Goal: Information Seeking & Learning: Learn about a topic

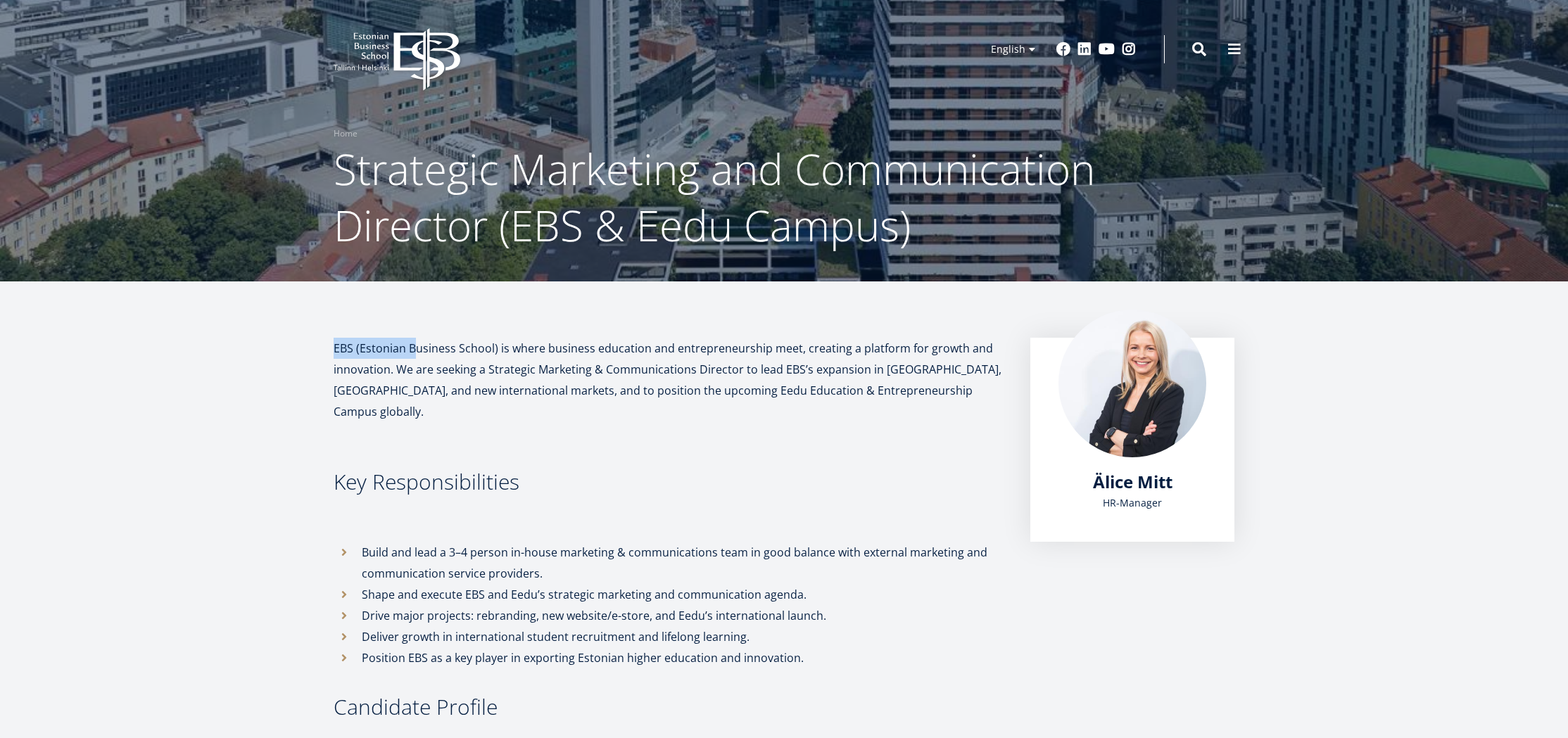
drag, startPoint x: 337, startPoint y: 351, endPoint x: 412, endPoint y: 347, distance: 75.1
click at [412, 347] on p "EBS (Estonian Business School) is where business education and entrepreneurship…" at bounding box center [667, 379] width 668 height 84
click at [384, 352] on p "EBS (Estonian Business School) is where business education and entrepreneurship…" at bounding box center [667, 379] width 668 height 84
drag, startPoint x: 334, startPoint y: 345, endPoint x: 498, endPoint y: 350, distance: 164.1
click at [498, 350] on p "EBS (Estonian Business School) is where business education and entrepreneurship…" at bounding box center [667, 379] width 668 height 84
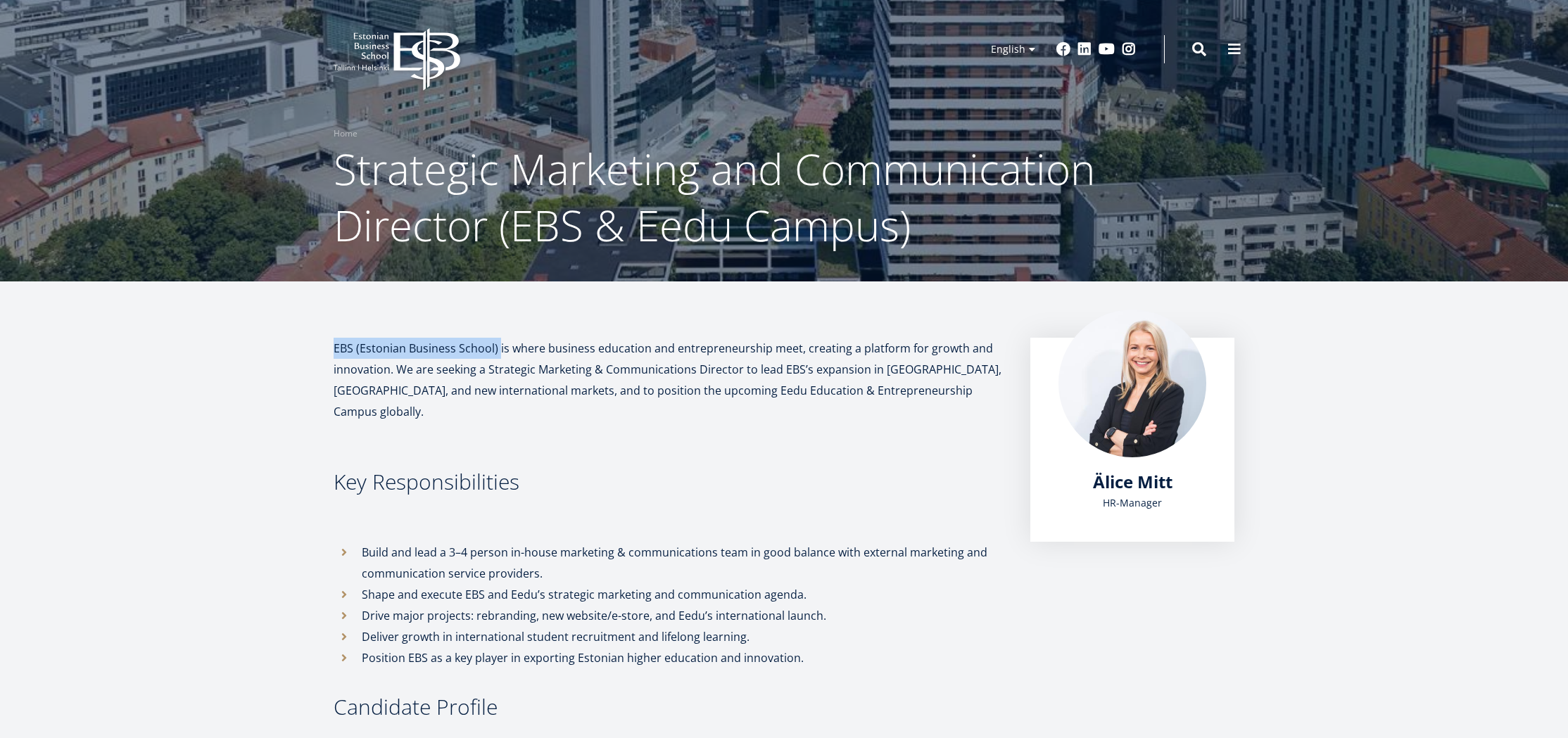
copy p "EBS (Estonian Business School)"
drag, startPoint x: 508, startPoint y: 369, endPoint x: 487, endPoint y: 367, distance: 21.1
click at [508, 369] on p "EBS (Estonian Business School) is where business education and entrepreneurship…" at bounding box center [671, 379] width 668 height 84
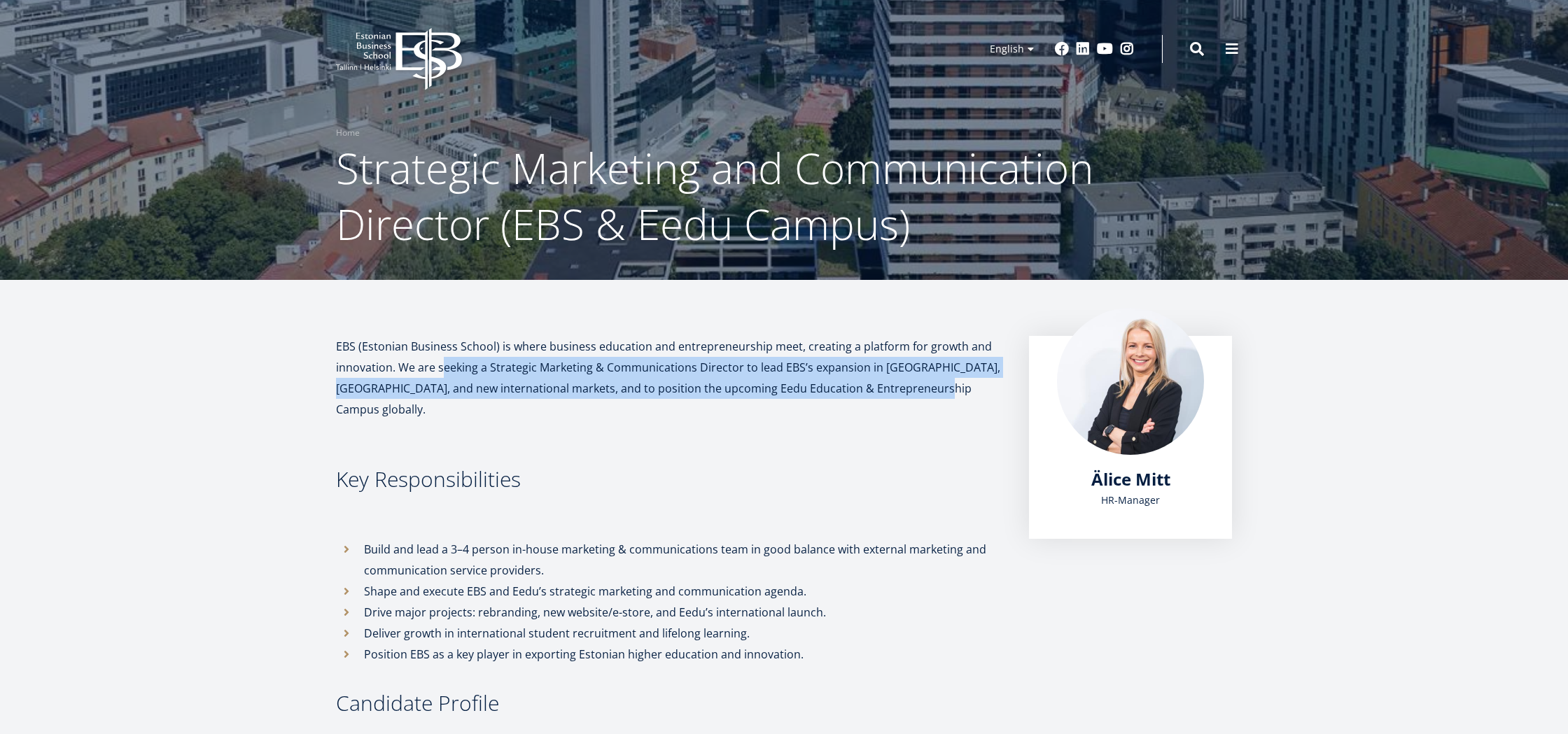
drag, startPoint x: 441, startPoint y: 367, endPoint x: 920, endPoint y: 379, distance: 479.2
click at [920, 379] on p "EBS (Estonian Business School) is where business education and entrepreneurship…" at bounding box center [668, 377] width 665 height 84
copy p "eeking a Strategic Marketing & Communications Director to lead EBS’s expansion …"
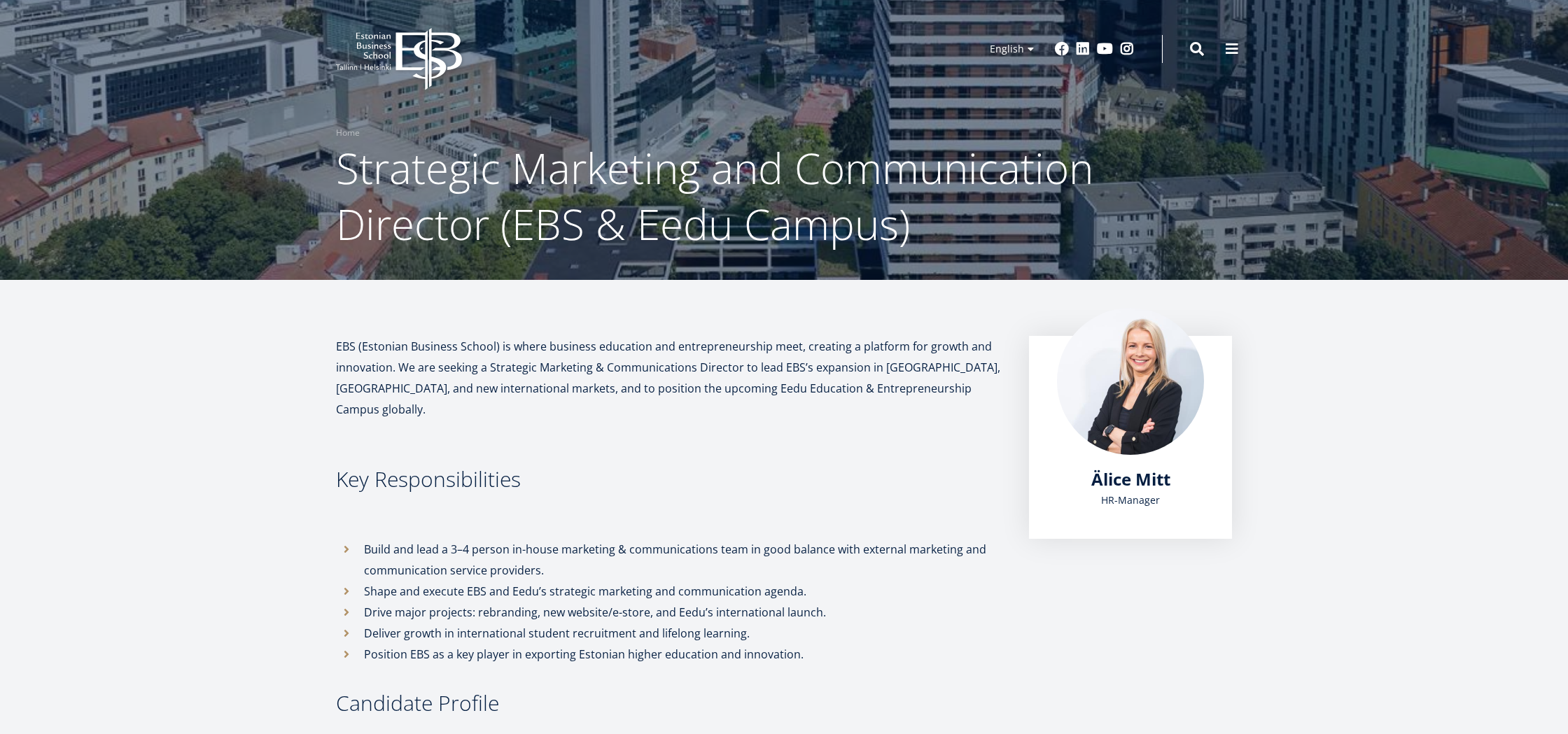
drag, startPoint x: 882, startPoint y: 382, endPoint x: 380, endPoint y: 64, distance: 594.2
click at [387, 61] on icon "EBS Logo Created with Sketch." at bounding box center [398, 59] width 126 height 63
